Goal: Information Seeking & Learning: Learn about a topic

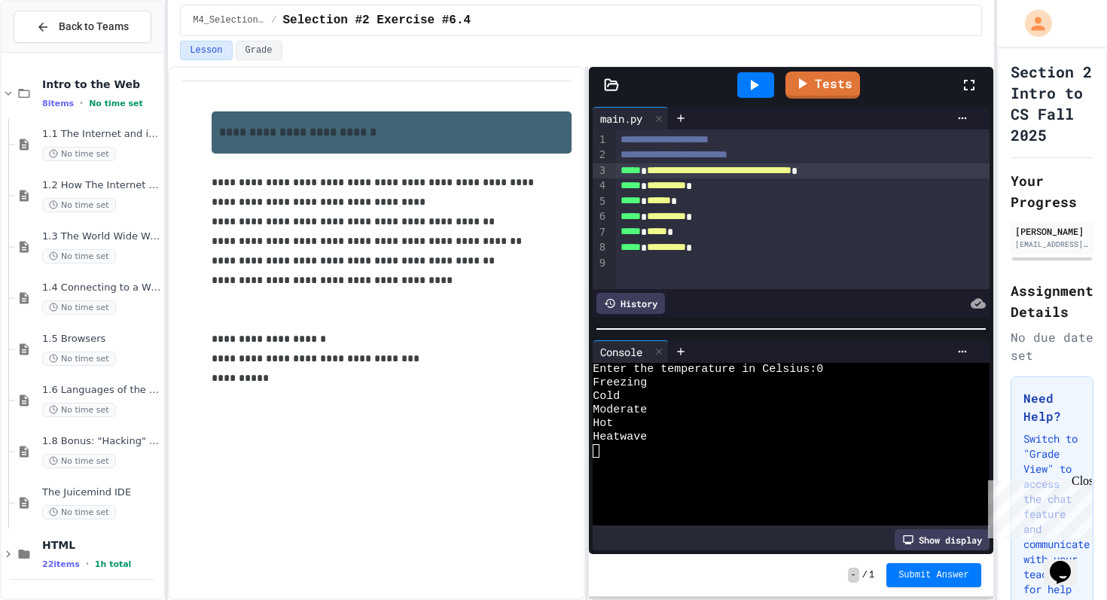
scroll to position [63, 0]
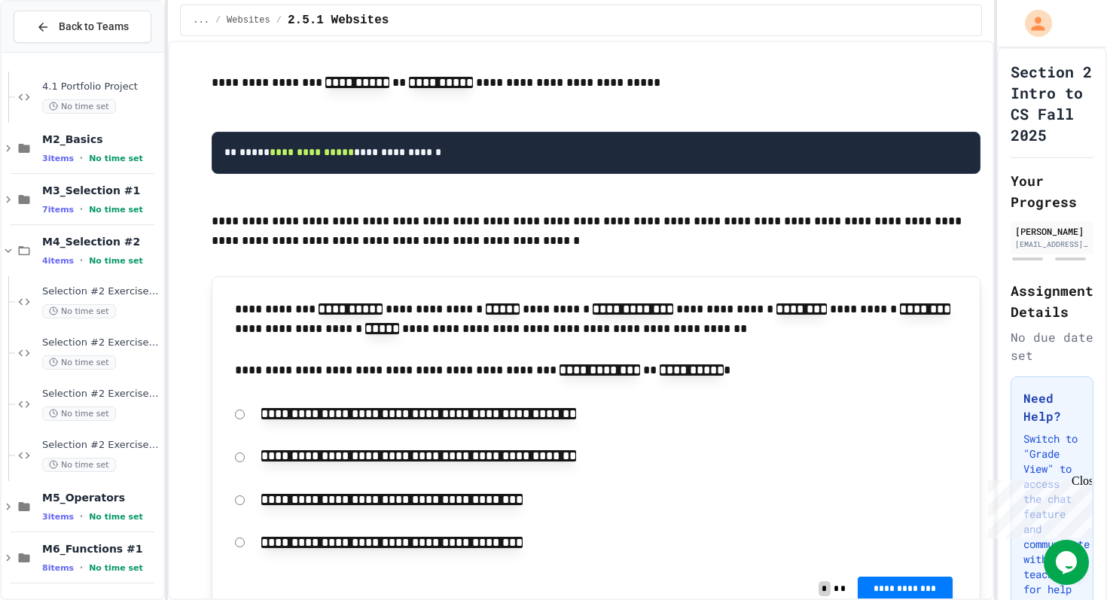
scroll to position [3521, 0]
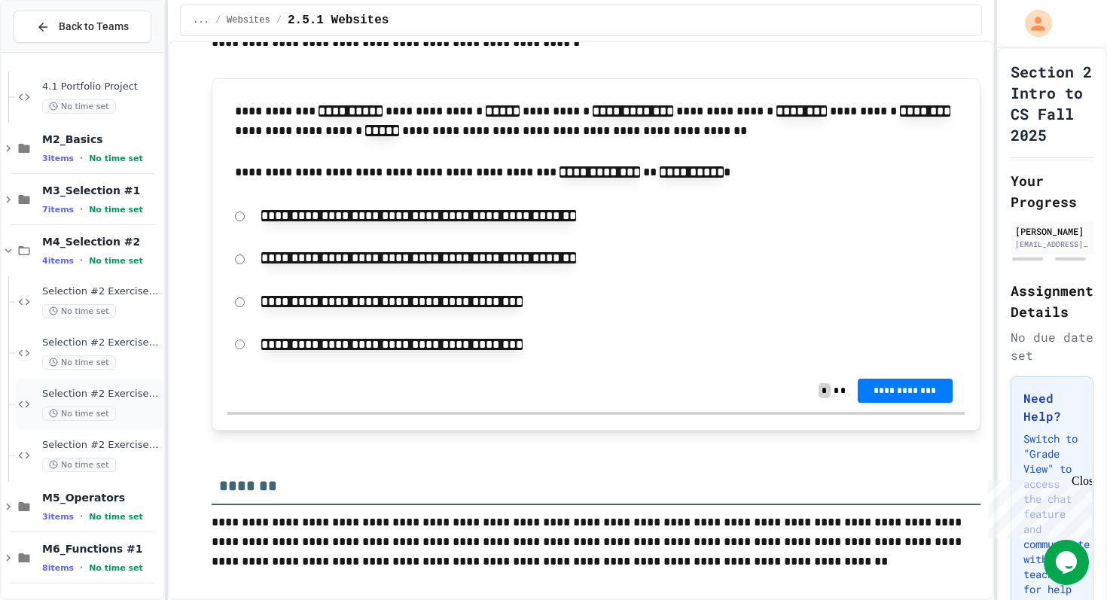
click at [88, 393] on span "Selection #2 Exercise #6.3" at bounding box center [101, 394] width 118 height 13
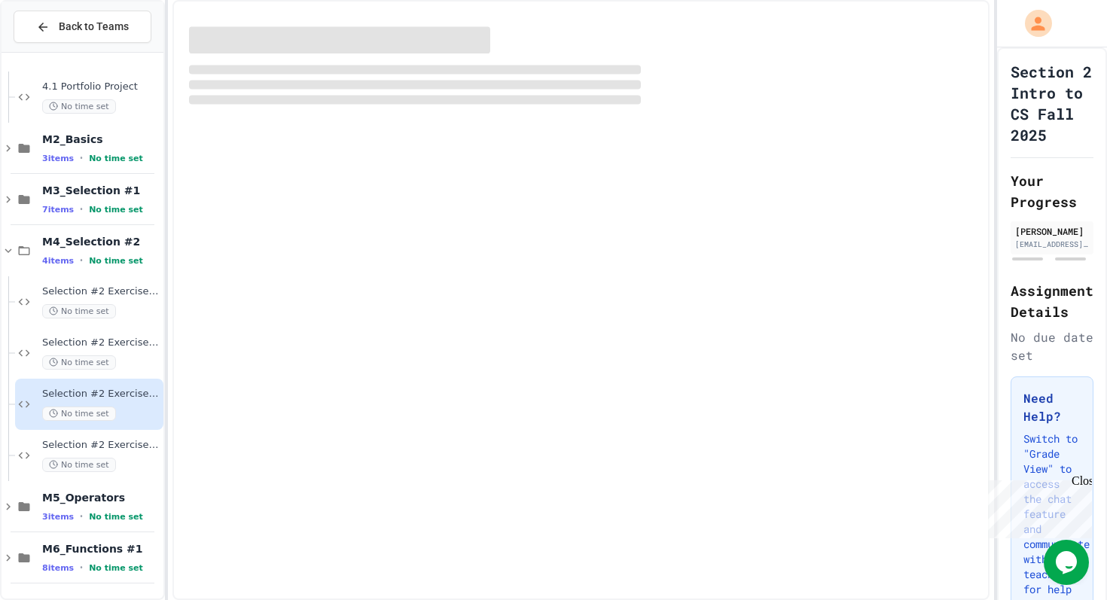
scroll to position [593, 0]
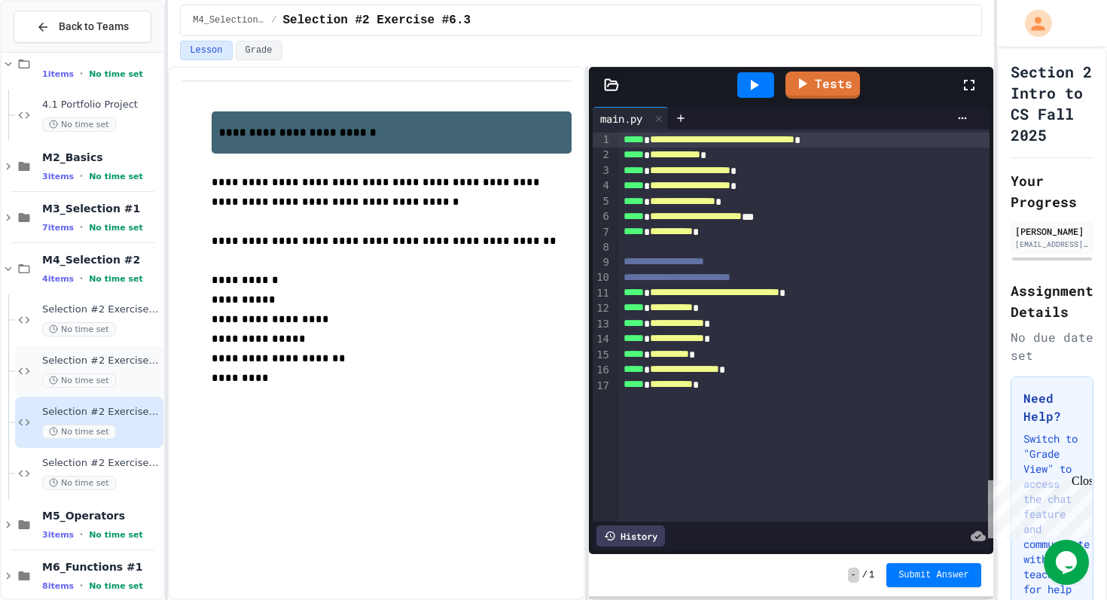
click at [72, 360] on span "Selection #2 Exercise #6.2" at bounding box center [101, 361] width 118 height 13
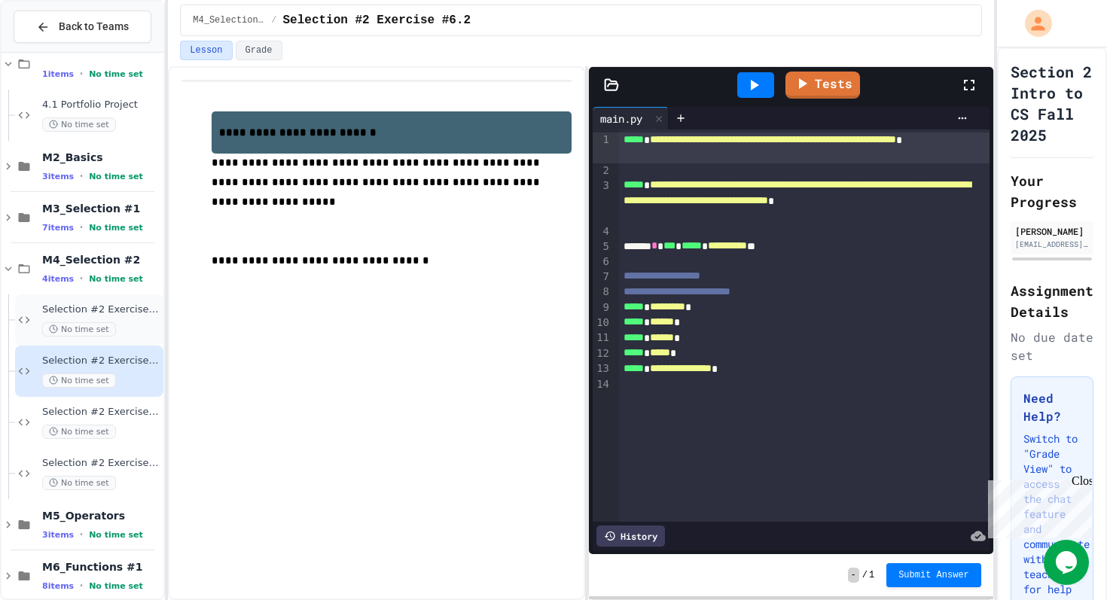
click at [109, 315] on span "Selection #2 Exercise #6.1" at bounding box center [101, 310] width 118 height 13
